Goal: Information Seeking & Learning: Learn about a topic

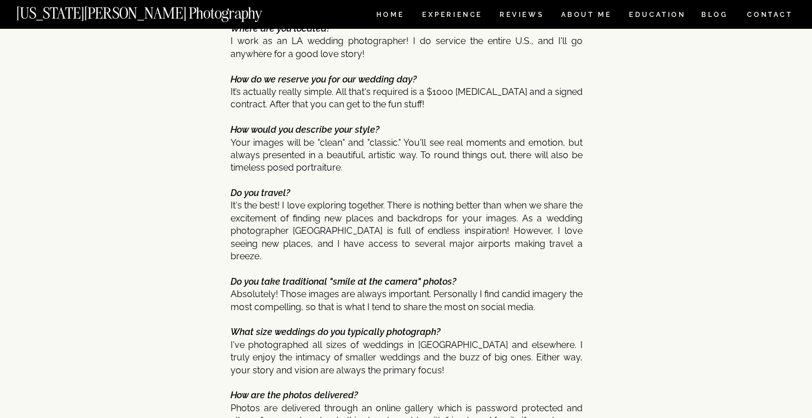
scroll to position [4545, 0]
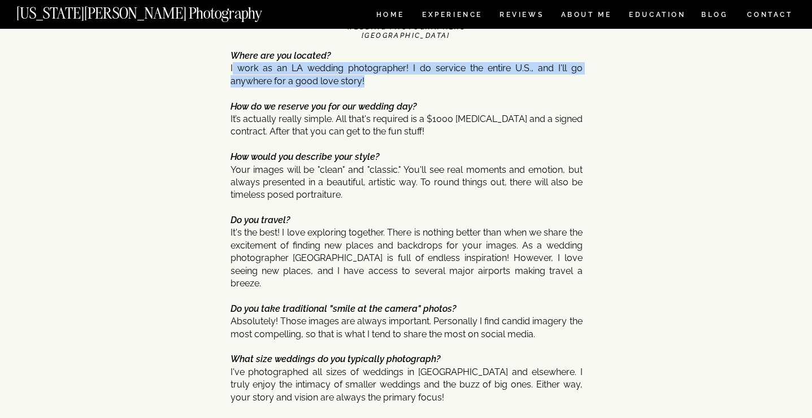
drag, startPoint x: 234, startPoint y: 64, endPoint x: 375, endPoint y: 84, distance: 142.2
click at [375, 84] on p "Where are you located? I work as an LA wedding photographer! I do service the e…" at bounding box center [407, 363] width 352 height 626
copy p "work as an LA wedding photographer! I do service the entire U.S., and I'll go a…"
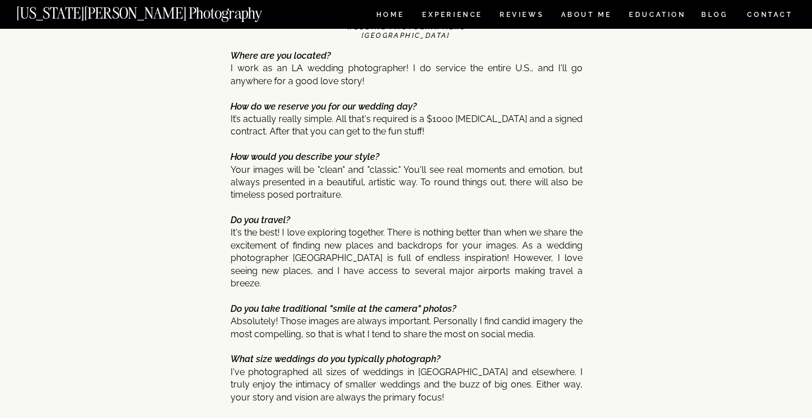
click at [298, 147] on p "Where are you located? I work as an LA wedding photographer! I do service the e…" at bounding box center [407, 363] width 352 height 626
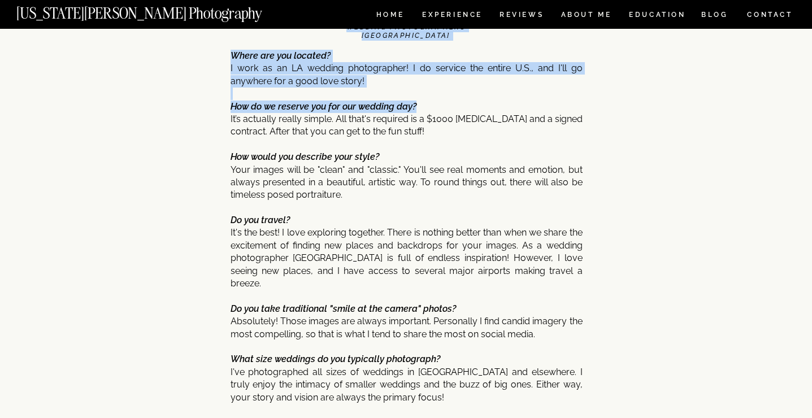
drag, startPoint x: 230, startPoint y: 105, endPoint x: 425, endPoint y: 102, distance: 195.6
click at [392, 102] on b "How do we reserve you for our wedding day?" at bounding box center [324, 106] width 186 height 11
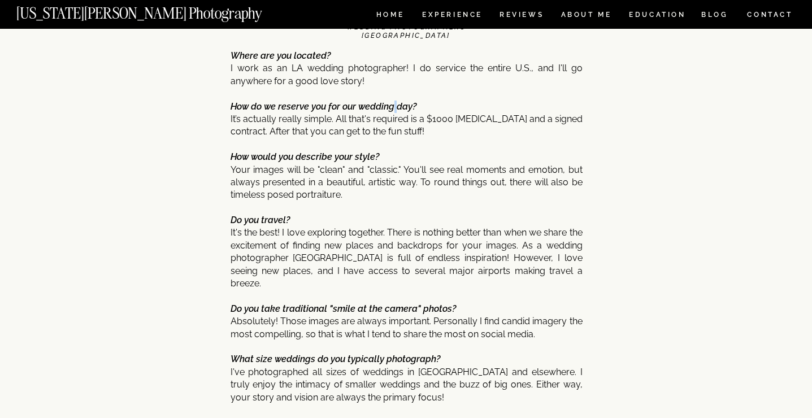
click at [392, 102] on b "How do we reserve you for our wedding day?" at bounding box center [324, 106] width 186 height 11
click at [274, 125] on p "Where are you located? I work as an LA wedding photographer! I do service the e…" at bounding box center [407, 363] width 352 height 626
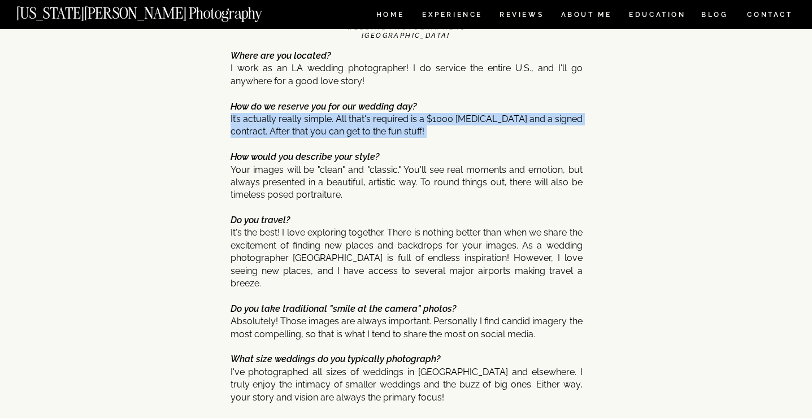
click at [274, 125] on p "Where are you located? I work as an LA wedding photographer! I do service the e…" at bounding box center [407, 363] width 352 height 626
copy p "It’s actually really simple. All that's required is a $1000 [MEDICAL_DATA] and …"
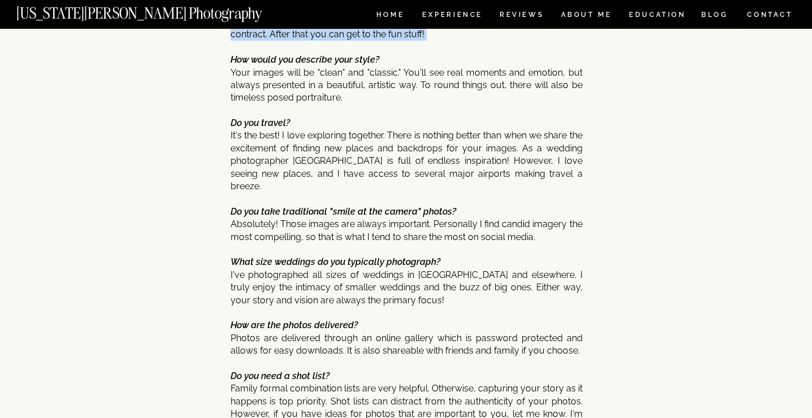
scroll to position [4635, 0]
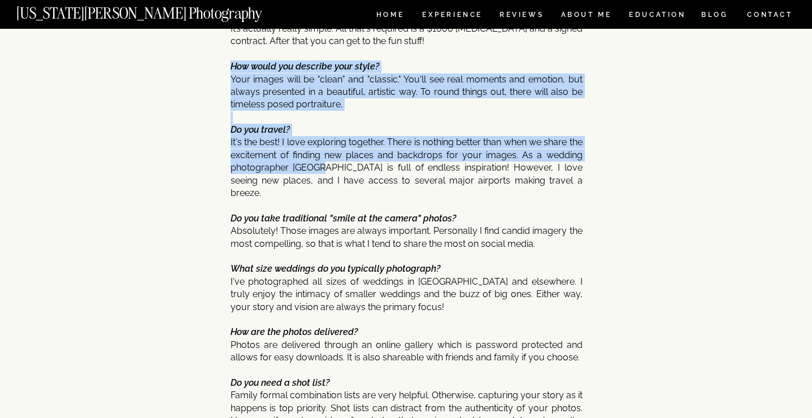
drag, startPoint x: 231, startPoint y: 63, endPoint x: 322, endPoint y: 162, distance: 134.4
click at [322, 162] on p "Where are you located? I work as an LA wedding photographer! I do service the e…" at bounding box center [407, 272] width 352 height 626
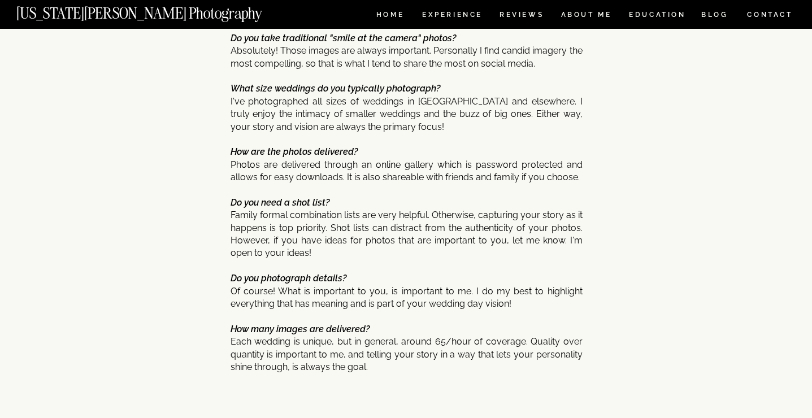
scroll to position [4896, 0]
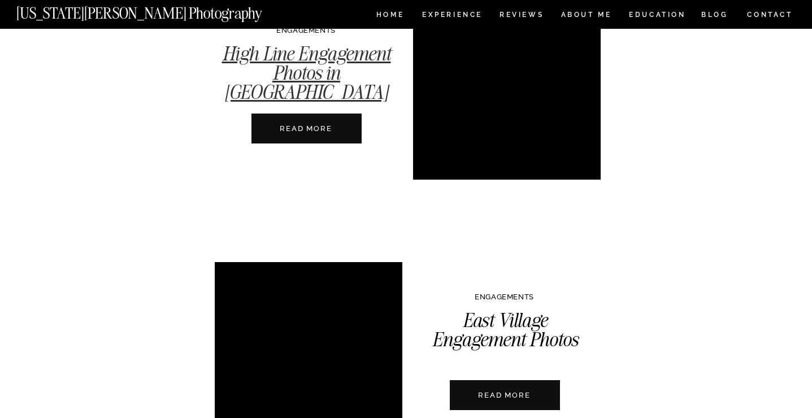
scroll to position [2222, 0]
